Goal: Navigation & Orientation: Find specific page/section

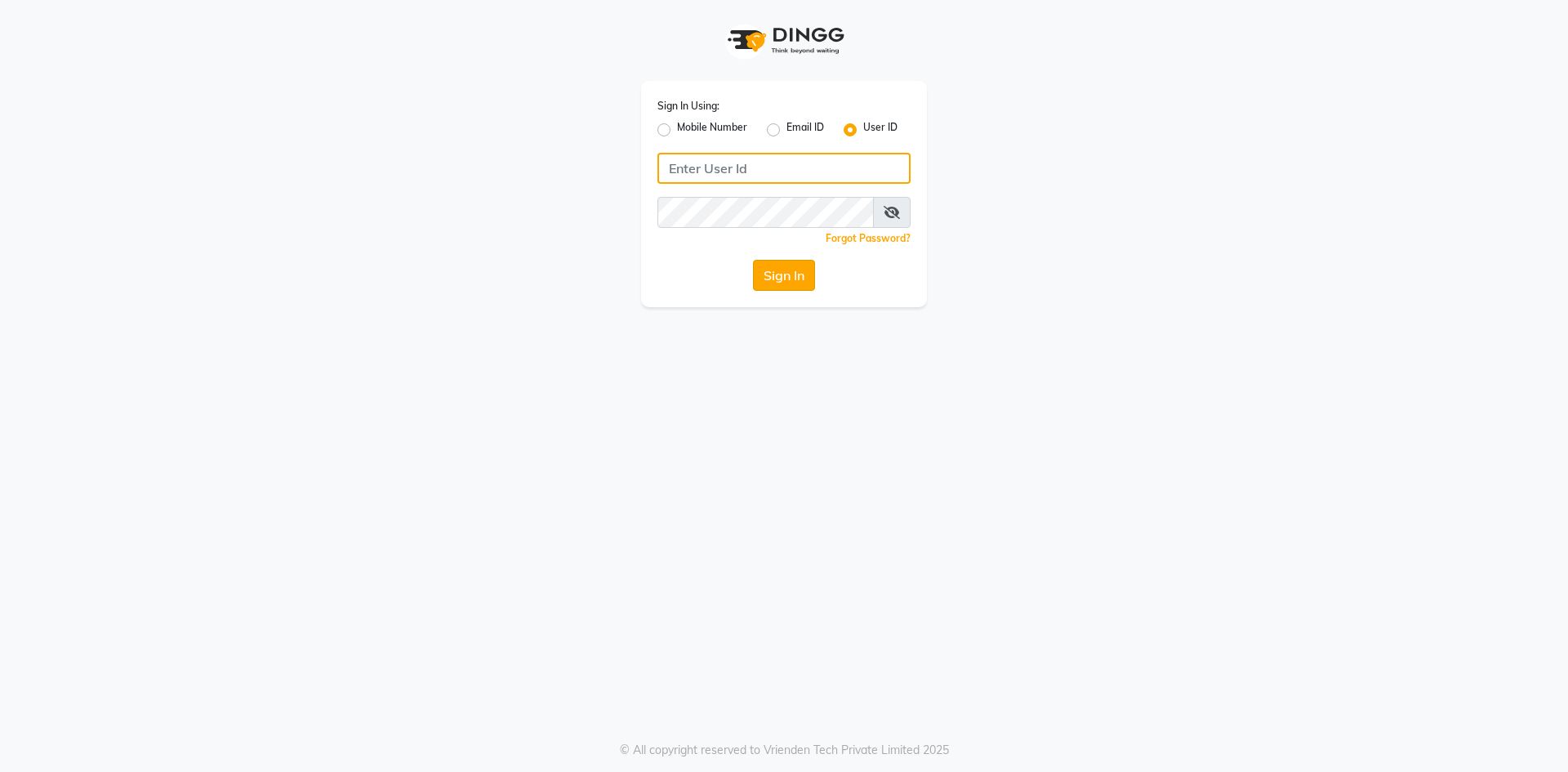
type input "skylark"
click at [779, 268] on button "Sign In" at bounding box center [784, 275] width 62 height 31
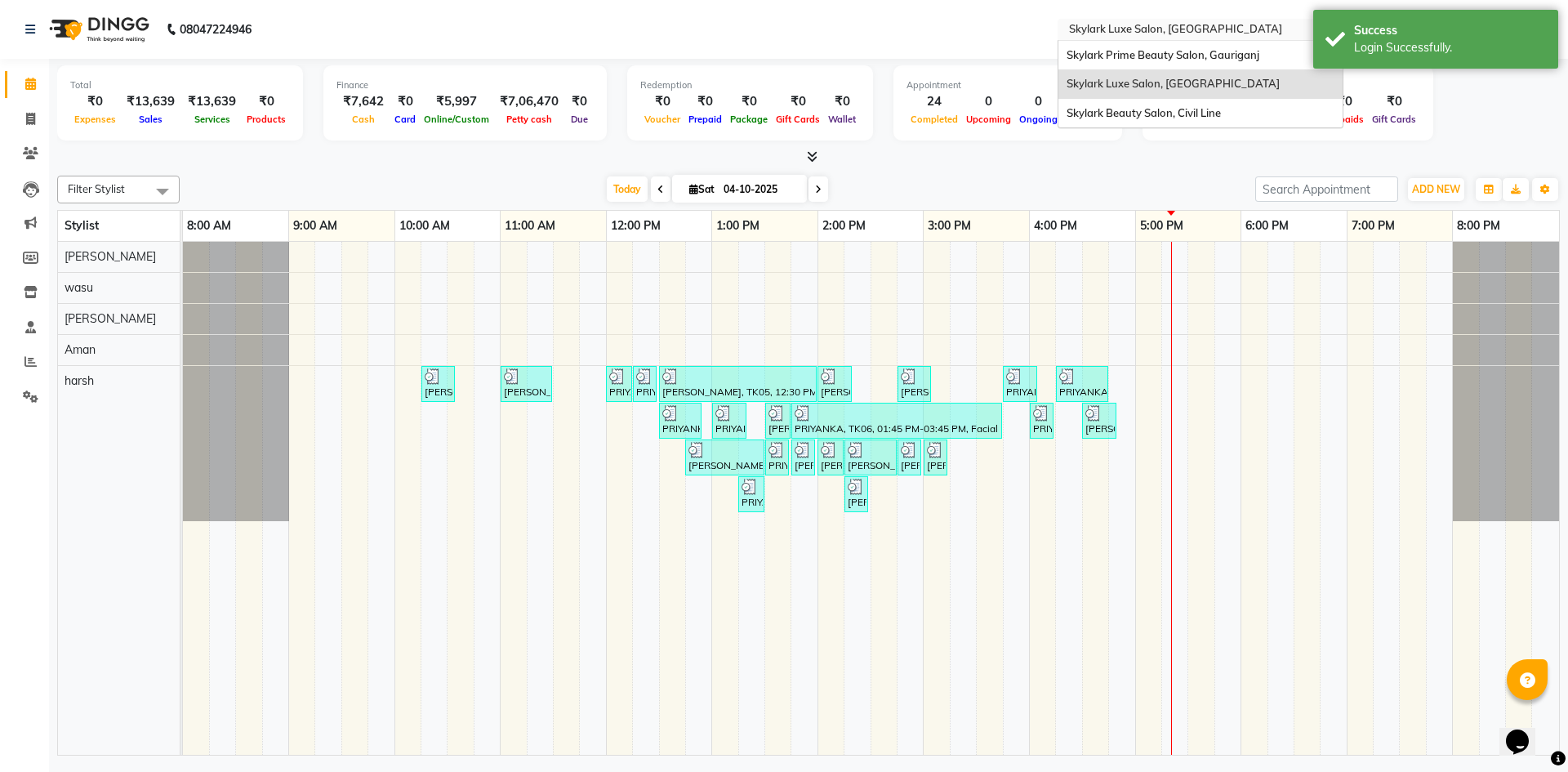
click at [1127, 26] on input "text" at bounding box center [1184, 31] width 237 height 16
click at [1121, 52] on span "Skylark Prime Beauty Salon, Gauriganj" at bounding box center [1163, 54] width 193 height 13
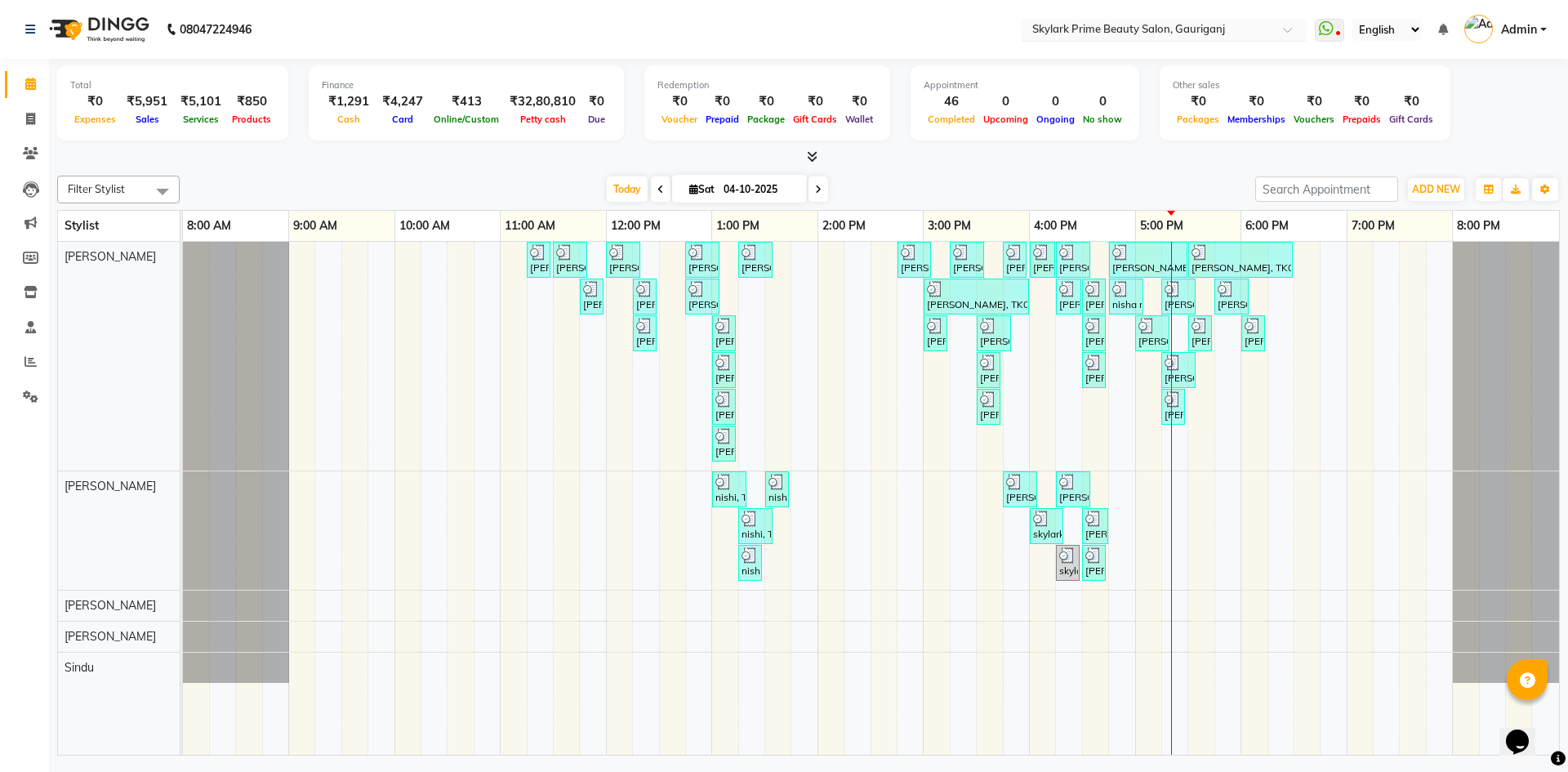
click at [1241, 27] on input "text" at bounding box center [1147, 31] width 237 height 16
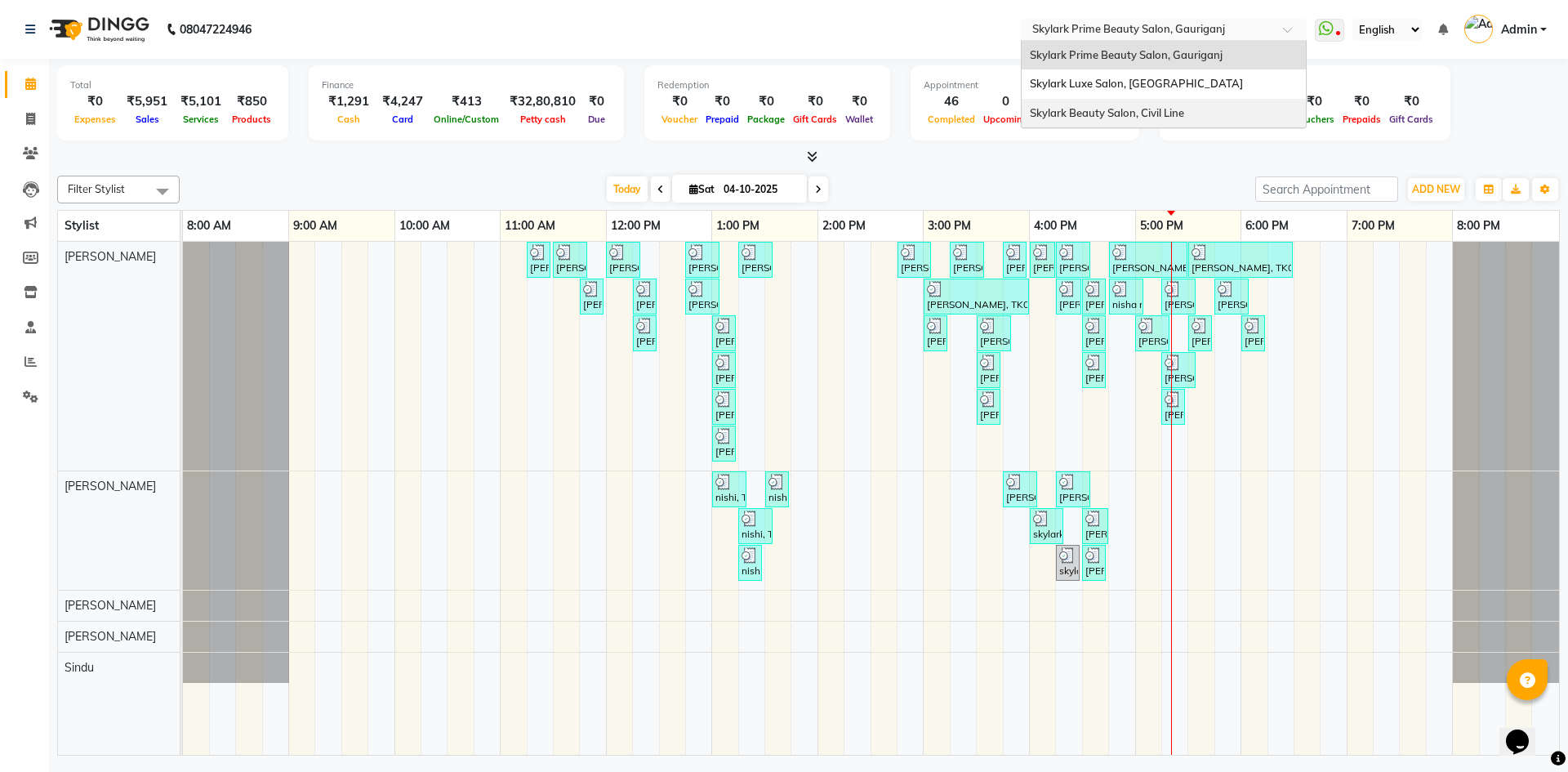
click at [1193, 102] on div "Skylark Beauty Salon, Civil Line" at bounding box center [1164, 113] width 284 height 29
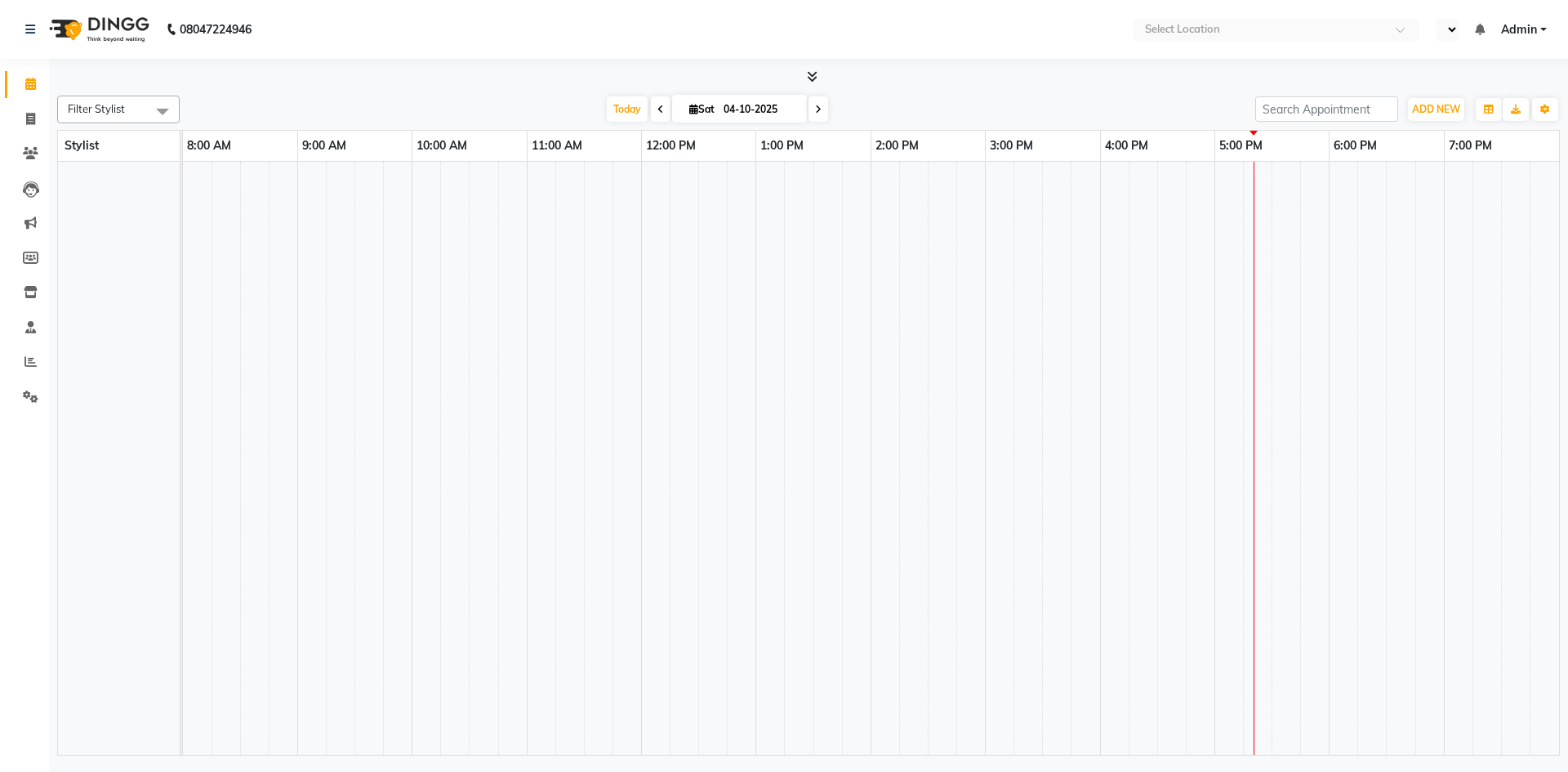
select select "en"
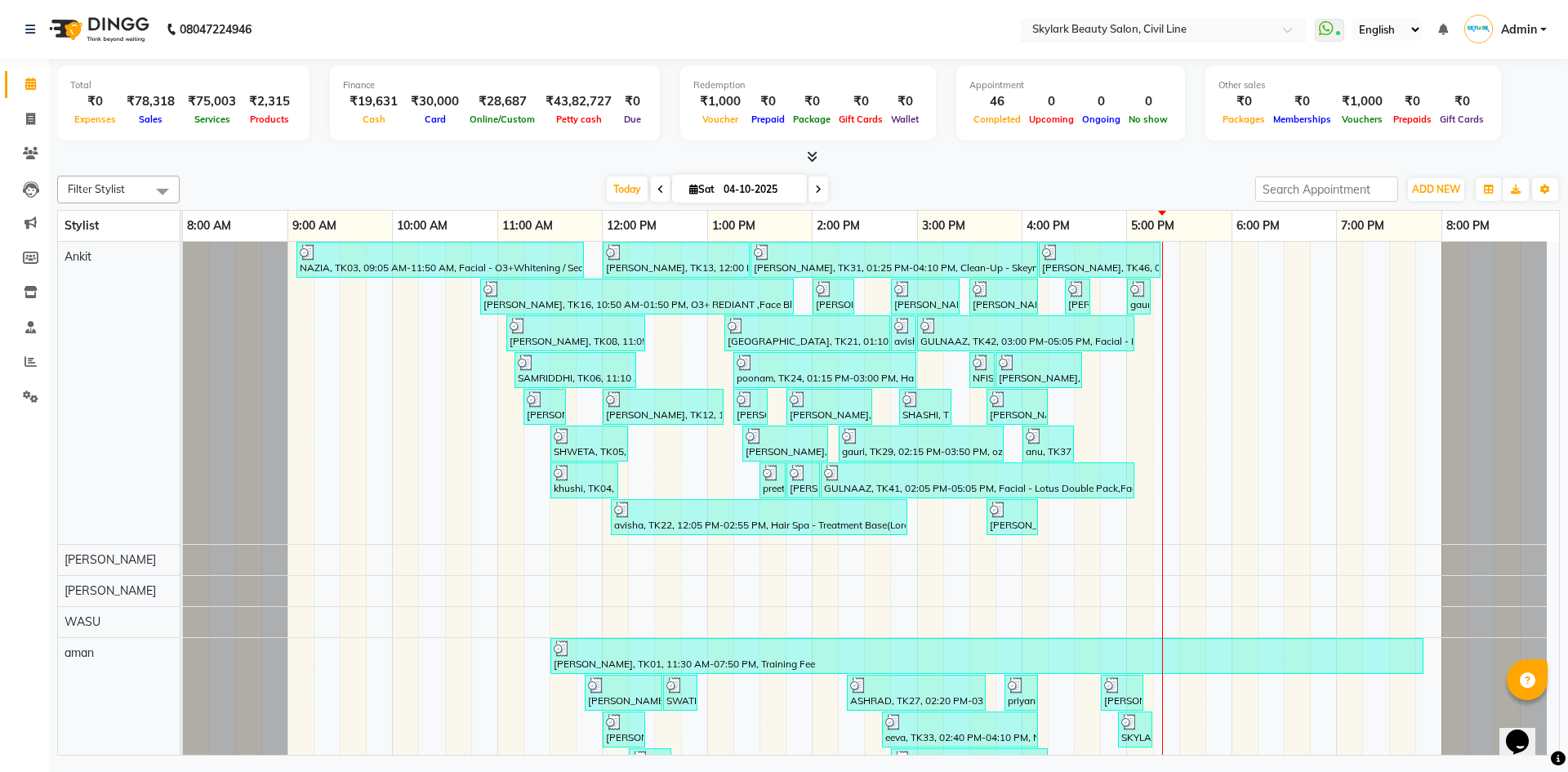
click at [1251, 25] on input "text" at bounding box center [1147, 31] width 237 height 16
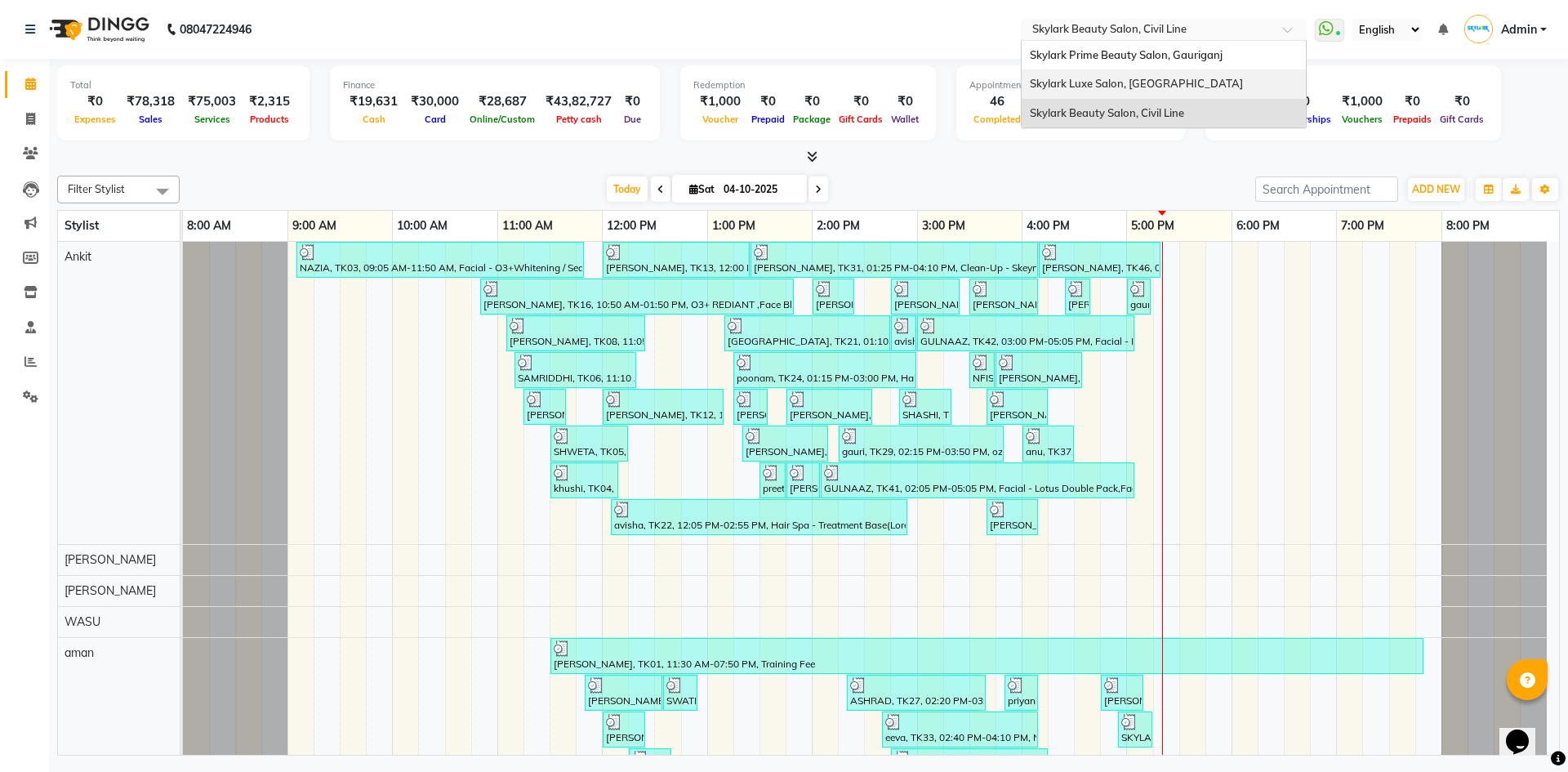
click at [1214, 83] on div "Skylark Luxe Salon, [GEOGRAPHIC_DATA]" at bounding box center [1164, 84] width 284 height 29
